Goal: Task Accomplishment & Management: Manage account settings

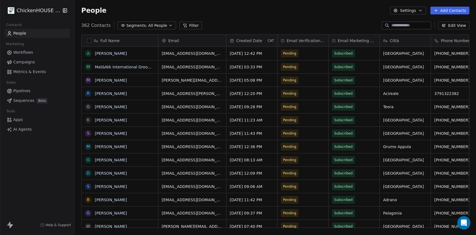
scroll to position [207, 402]
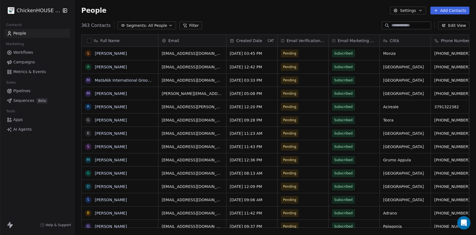
click at [401, 27] on input at bounding box center [411, 26] width 39 height 6
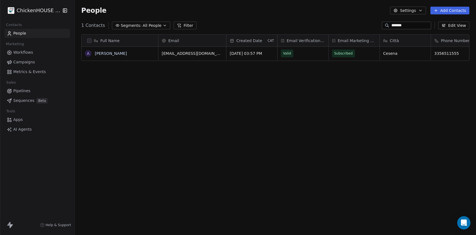
type input "*******"
click at [114, 55] on link "Alessandra Tinozzi" at bounding box center [111, 53] width 32 height 4
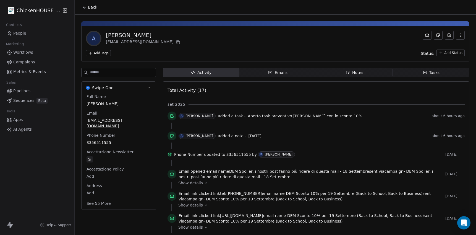
click at [364, 74] on span "Notes Notes" at bounding box center [355, 72] width 77 height 9
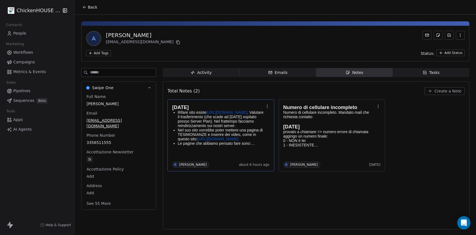
click at [213, 121] on p "Rifare sito esiste https://www.tinozzi.com/ . Valutare il trasferimento (che sc…" at bounding box center [221, 119] width 86 height 18
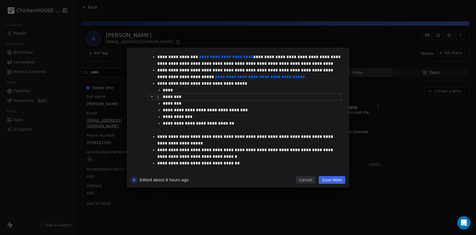
scroll to position [22, 0]
click at [173, 37] on div "**********" at bounding box center [238, 117] width 476 height 235
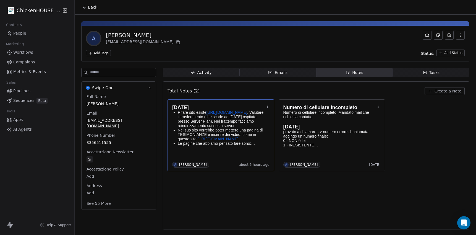
drag, startPoint x: 173, startPoint y: 37, endPoint x: 101, endPoint y: 32, distance: 72.3
click at [101, 32] on div "A Alessandra Tinozzi a.tinozzi@gmail.com" at bounding box center [275, 38] width 379 height 15
copy div "Alessandra Tinozzi"
click at [176, 42] on icon at bounding box center [178, 42] width 4 height 4
click at [220, 114] on link "https://www.tinozzi.com/" at bounding box center [226, 112] width 41 height 4
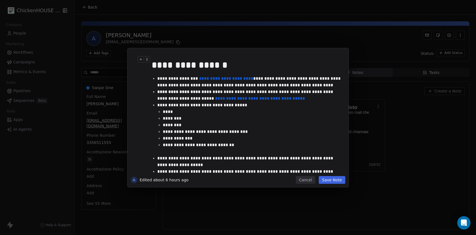
scroll to position [22, 0]
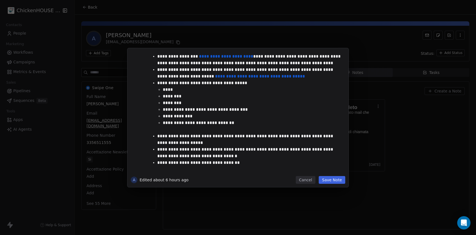
click at [307, 177] on button "Cancel" at bounding box center [306, 180] width 20 height 8
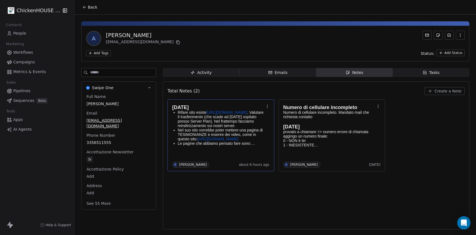
click at [446, 72] on span "Tasks Tasks" at bounding box center [431, 72] width 77 height 9
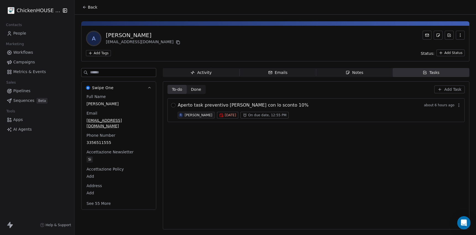
click at [197, 116] on div "[PERSON_NAME]" at bounding box center [199, 115] width 28 height 4
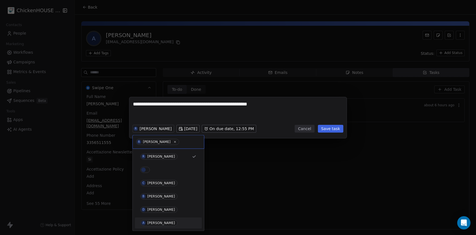
click at [154, 224] on div "[PERSON_NAME]" at bounding box center [161, 223] width 28 height 4
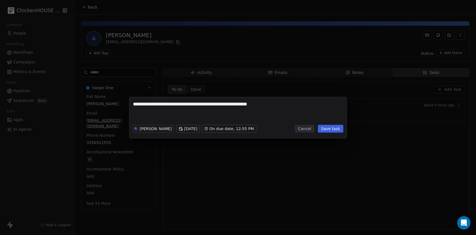
click at [338, 128] on button "Save task" at bounding box center [330, 129] width 25 height 8
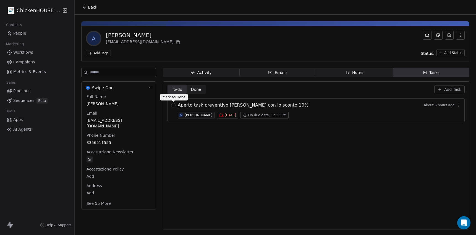
click at [173, 106] on button "button" at bounding box center [173, 105] width 4 height 4
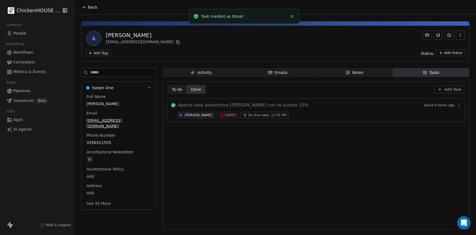
click at [341, 140] on div "To-do To-do Done Done Add Task Aperto task preventivo Alessandra Tinozzi con lo…" at bounding box center [316, 155] width 297 height 141
click at [207, 44] on div "A Alessandra Tinozzi a.tinozzi@gmail.com" at bounding box center [275, 38] width 379 height 15
click at [366, 72] on span "Notes Notes" at bounding box center [355, 72] width 77 height 9
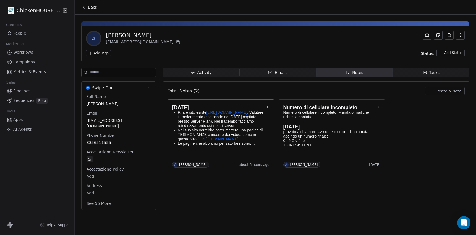
click at [225, 140] on p "Nel suo sito vorrebbe poter mettere una pagina di TESIMONIANZE e inserire dei v…" at bounding box center [221, 134] width 86 height 13
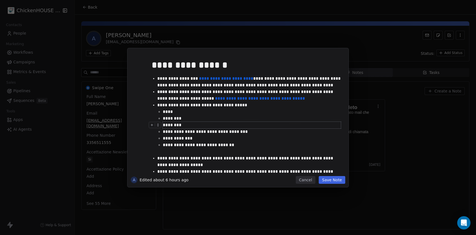
scroll to position [22, 0]
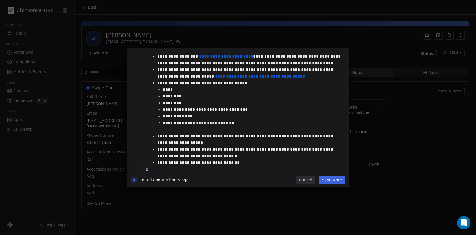
click at [236, 216] on div "**********" at bounding box center [238, 117] width 476 height 235
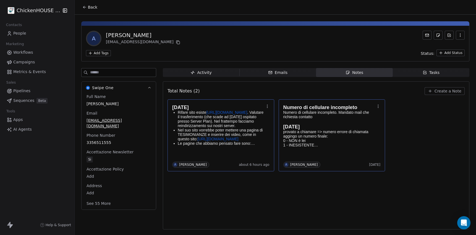
click at [308, 144] on p "1 - INESISTENTE" at bounding box center [330, 145] width 92 height 4
click at [264, 204] on div "**********" at bounding box center [238, 117] width 476 height 235
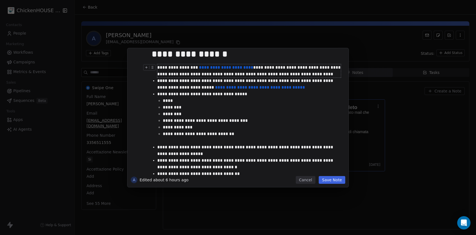
scroll to position [11, 0]
click at [307, 178] on button "Cancel" at bounding box center [306, 180] width 20 height 8
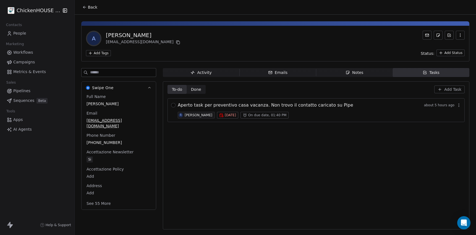
click at [354, 74] on div "Notes" at bounding box center [355, 73] width 18 height 6
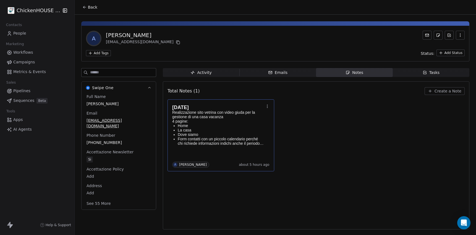
click at [227, 138] on p "Form contatti con un piccolo calendario perché chi richiede informazioni indich…" at bounding box center [221, 141] width 86 height 9
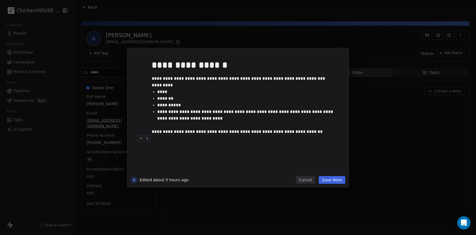
click at [305, 179] on button "Cancel" at bounding box center [306, 180] width 20 height 8
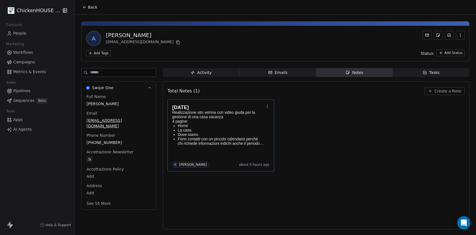
drag, startPoint x: 147, startPoint y: 36, endPoint x: 107, endPoint y: 34, distance: 40.4
click at [107, 34] on div "[PERSON_NAME]" at bounding box center [144, 35] width 76 height 8
copy div "[PERSON_NAME]"
click at [177, 42] on icon at bounding box center [178, 43] width 2 height 2
click at [431, 73] on div "Tasks" at bounding box center [431, 73] width 17 height 6
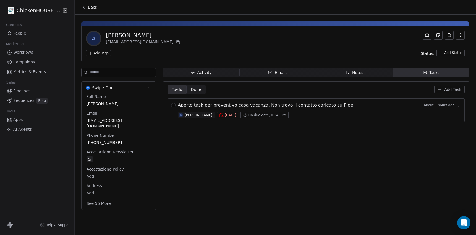
click at [192, 117] on div "[PERSON_NAME]" at bounding box center [199, 115] width 28 height 4
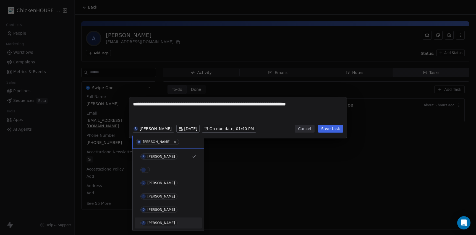
click at [153, 224] on div "[PERSON_NAME]" at bounding box center [161, 223] width 28 height 4
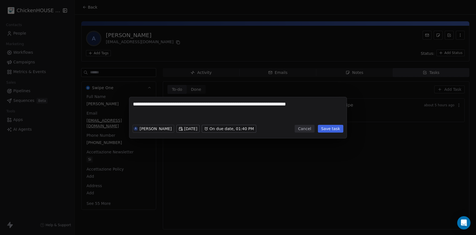
click at [323, 129] on button "Save task" at bounding box center [330, 129] width 25 height 8
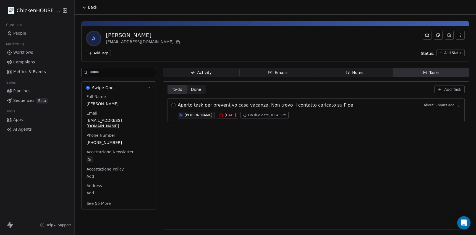
click at [175, 105] on button "button" at bounding box center [173, 105] width 4 height 4
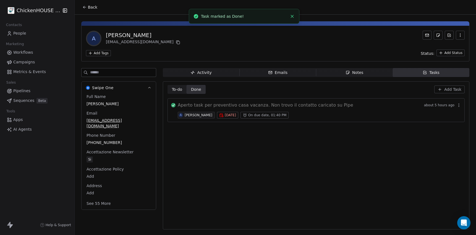
click at [307, 106] on span "Aperto task per preventivo casa vacanza. Non trovo il contatto caricato su Pipe" at bounding box center [266, 105] width 176 height 7
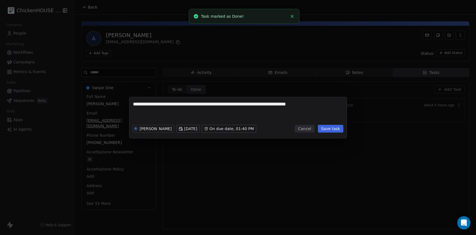
click at [240, 116] on textarea "**********" at bounding box center [238, 112] width 210 height 22
type textarea "**********"
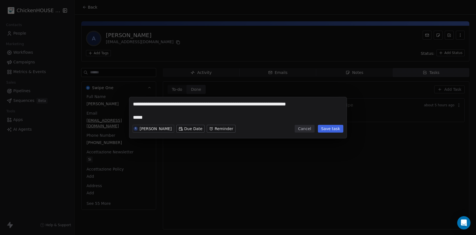
type textarea "**********"
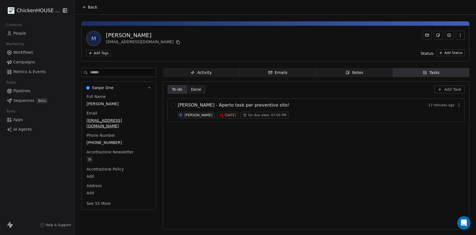
click at [352, 69] on span "Notes Notes" at bounding box center [355, 72] width 77 height 9
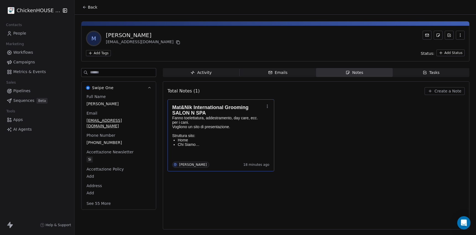
click at [229, 119] on p "Fanno toelettatura, addestramento, day care, ecc. per i cani." at bounding box center [218, 120] width 92 height 9
click at [164, 35] on div "**********" at bounding box center [238, 117] width 476 height 235
drag, startPoint x: 142, startPoint y: 33, endPoint x: 105, endPoint y: 32, distance: 36.3
click at [105, 32] on div "M [PERSON_NAME] [EMAIL_ADDRESS][DOMAIN_NAME]" at bounding box center [133, 38] width 95 height 15
copy div "[PERSON_NAME]"
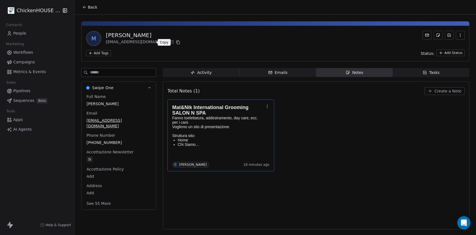
click at [177, 42] on icon at bounding box center [178, 43] width 2 height 2
click at [216, 132] on p at bounding box center [218, 131] width 92 height 4
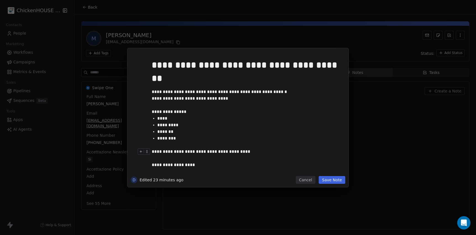
click at [312, 179] on button "Cancel" at bounding box center [306, 180] width 20 height 8
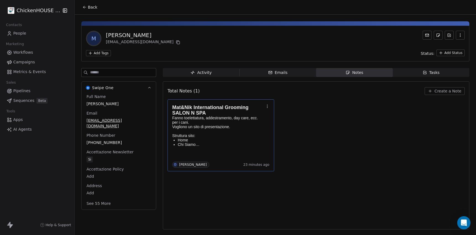
click at [439, 74] on div "Tasks" at bounding box center [431, 73] width 17 height 6
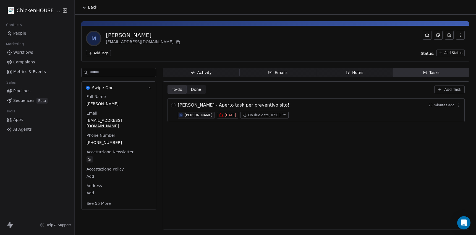
click at [219, 105] on span "[PERSON_NAME] - Aperto task per preventivo sito!" at bounding box center [234, 105] width 112 height 7
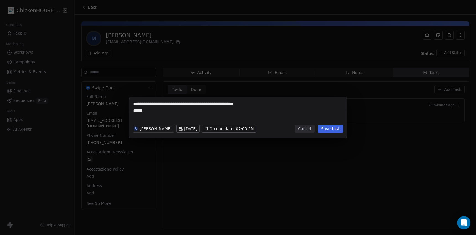
type textarea "**********"
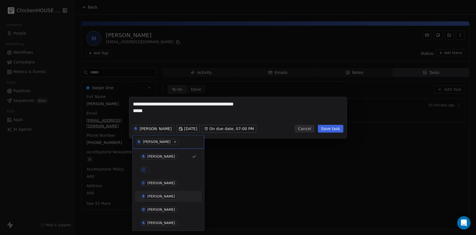
click at [306, 189] on div "**********" at bounding box center [238, 117] width 476 height 235
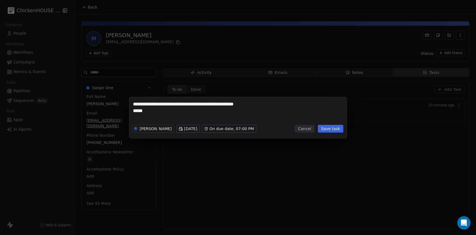
click at [298, 129] on button "Cancel" at bounding box center [305, 129] width 20 height 8
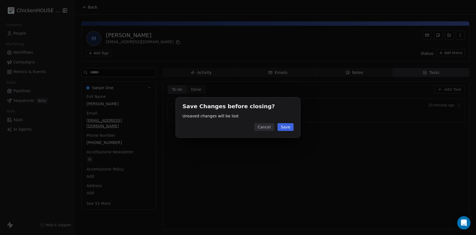
click at [270, 126] on button "Cancel" at bounding box center [265, 127] width 20 height 8
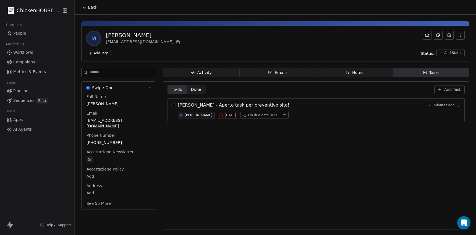
click at [358, 73] on div "Notes" at bounding box center [355, 73] width 18 height 6
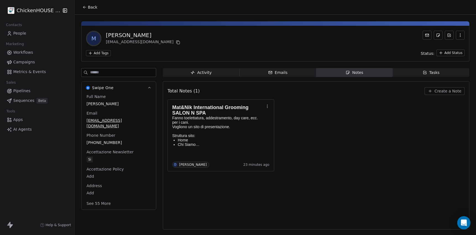
click at [427, 74] on icon "button" at bounding box center [425, 72] width 4 height 4
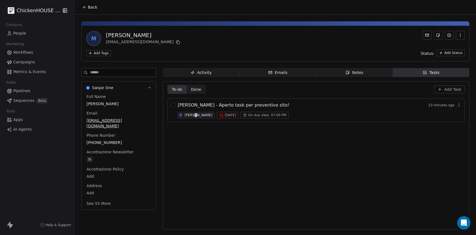
click at [195, 115] on div "[PERSON_NAME]" at bounding box center [199, 115] width 28 height 4
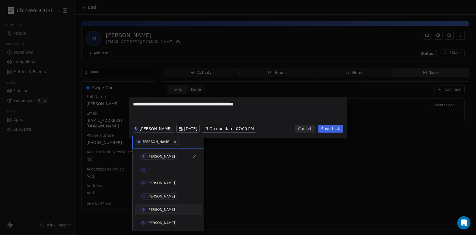
click at [154, 208] on div "[PERSON_NAME]" at bounding box center [161, 210] width 28 height 4
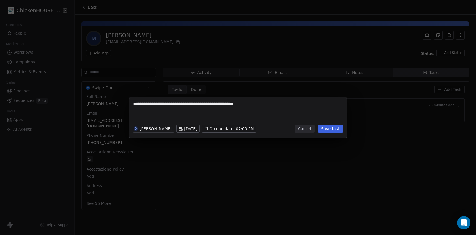
click at [153, 112] on textarea "**********" at bounding box center [238, 112] width 210 height 22
type textarea "**********"
click at [329, 130] on button "Save task" at bounding box center [330, 129] width 25 height 8
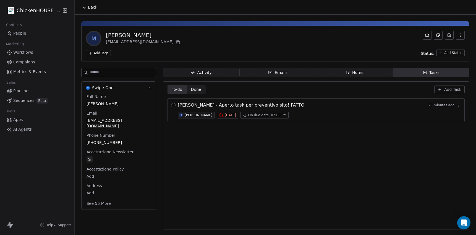
click at [175, 107] on button "button" at bounding box center [173, 105] width 4 height 4
click at [354, 72] on div "Notes" at bounding box center [355, 73] width 18 height 6
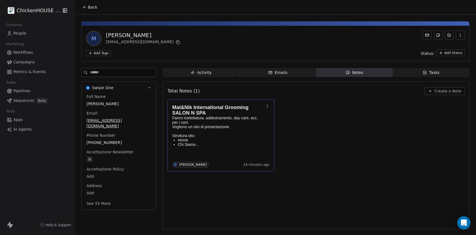
click at [244, 127] on p "Vogliono un sito di presentazione." at bounding box center [218, 127] width 92 height 4
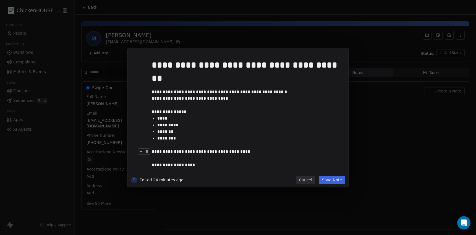
click at [314, 179] on button "Cancel" at bounding box center [306, 180] width 20 height 8
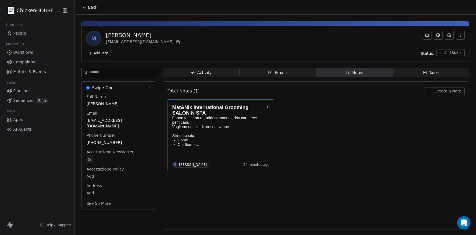
drag, startPoint x: 90, startPoint y: 7, endPoint x: 95, endPoint y: 15, distance: 9.3
click at [90, 7] on span "Back" at bounding box center [92, 7] width 9 height 6
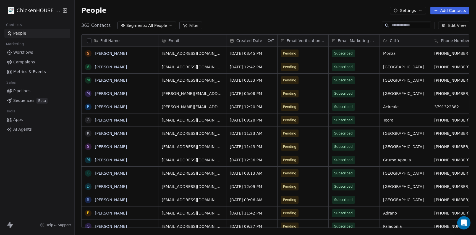
scroll to position [207, 402]
